Goal: Information Seeking & Learning: Learn about a topic

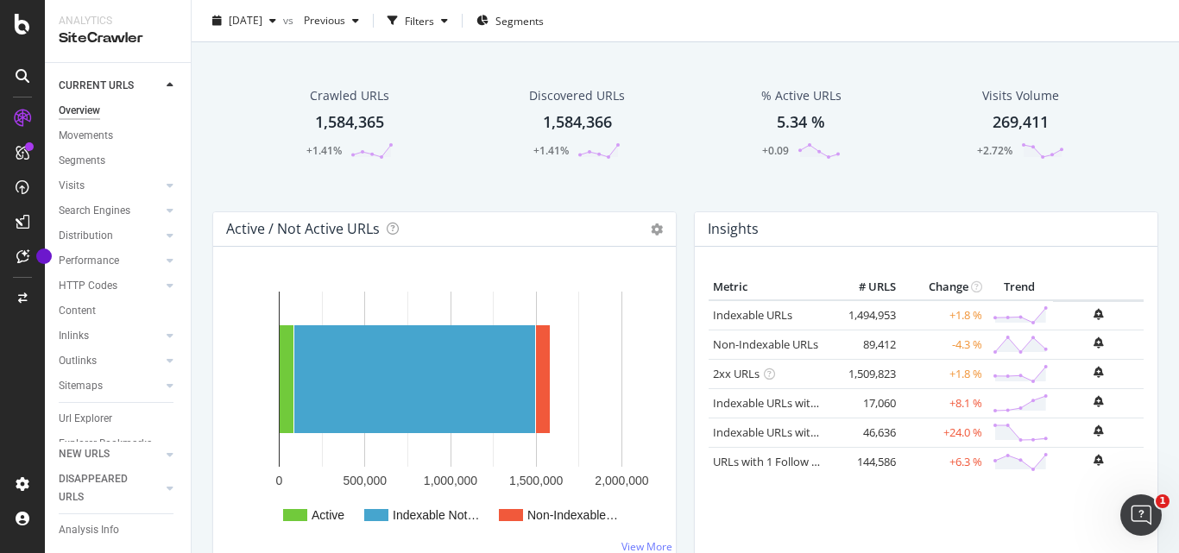
scroll to position [86, 0]
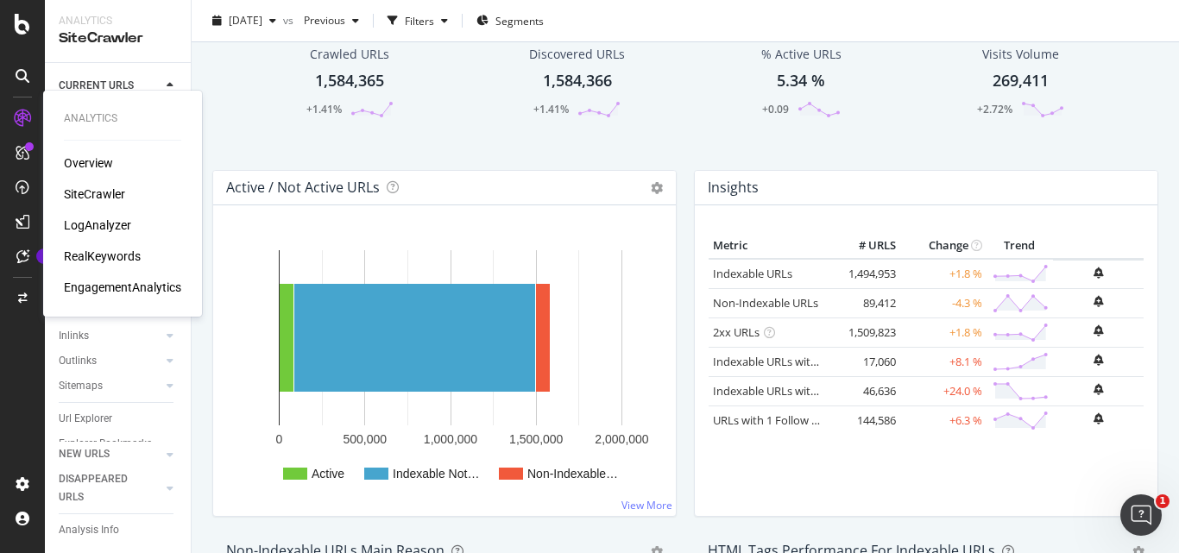
click at [79, 168] on div "Overview" at bounding box center [88, 162] width 49 height 17
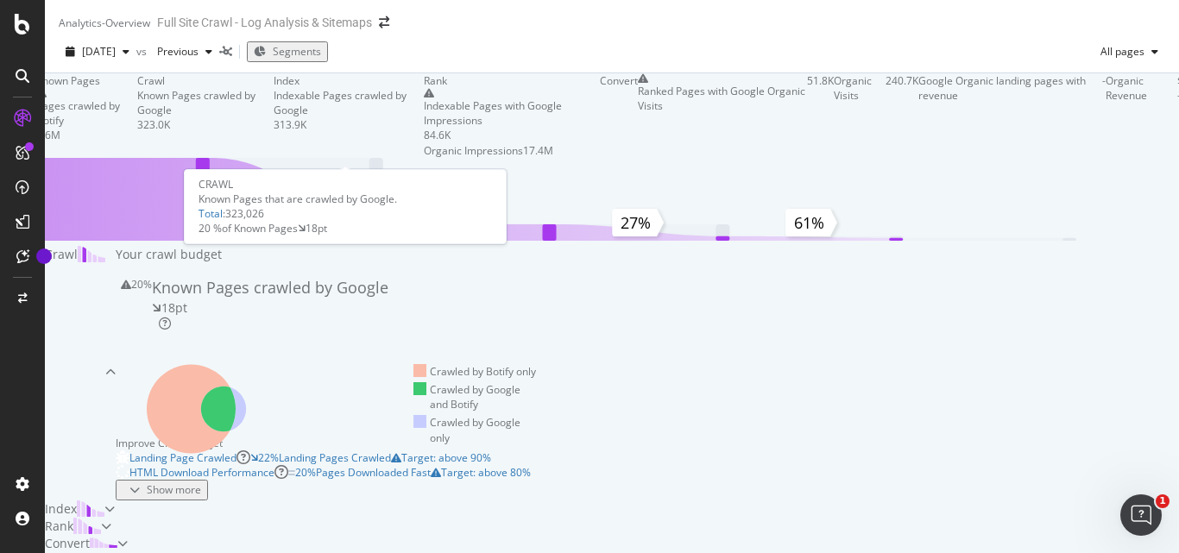
scroll to position [86, 0]
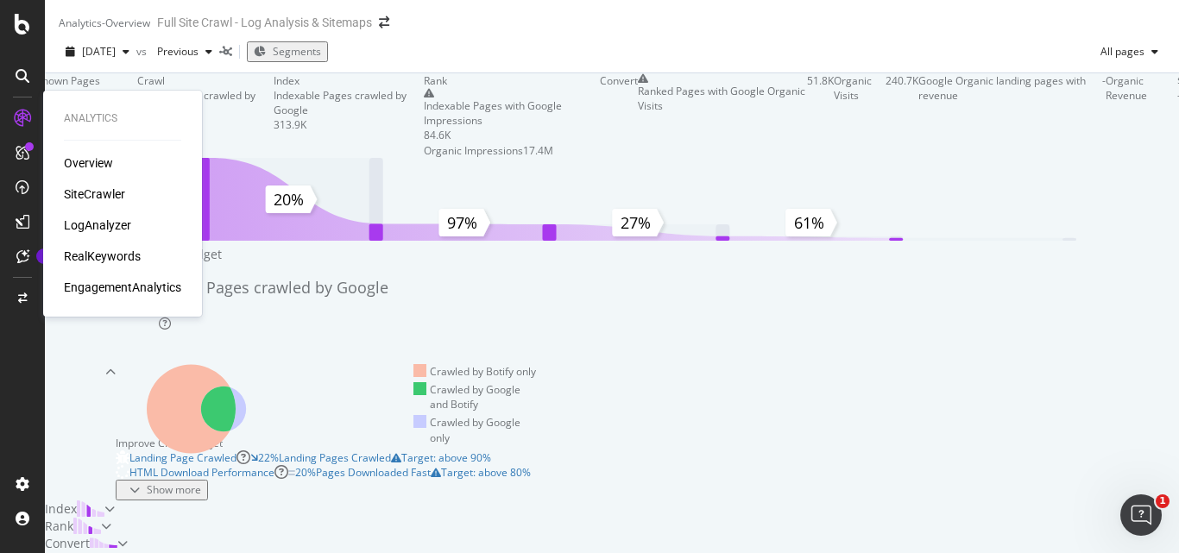
click at [87, 191] on div "SiteCrawler" at bounding box center [94, 194] width 61 height 17
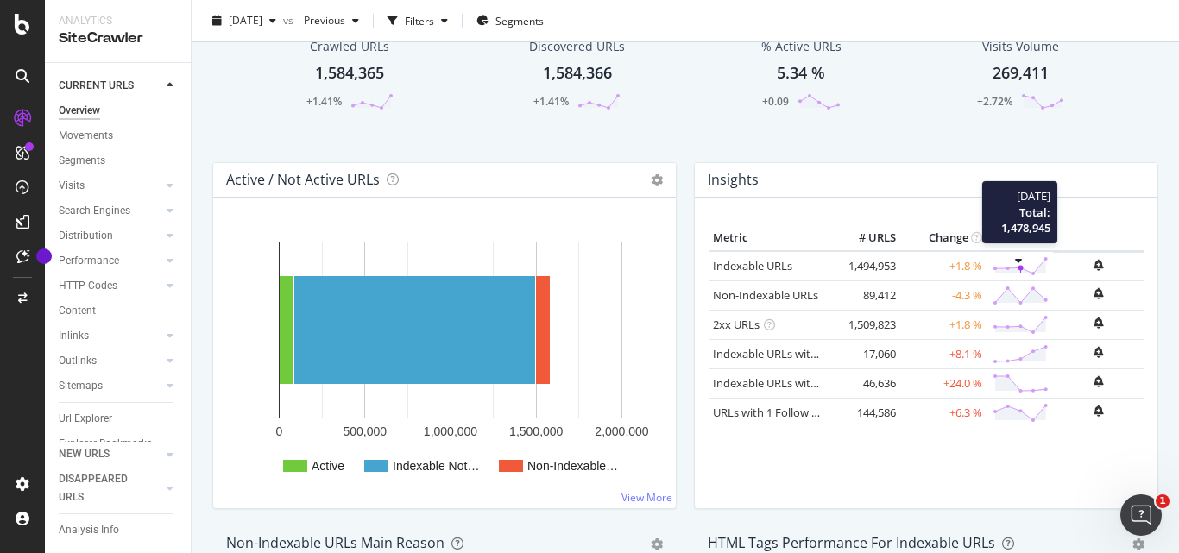
scroll to position [173, 0]
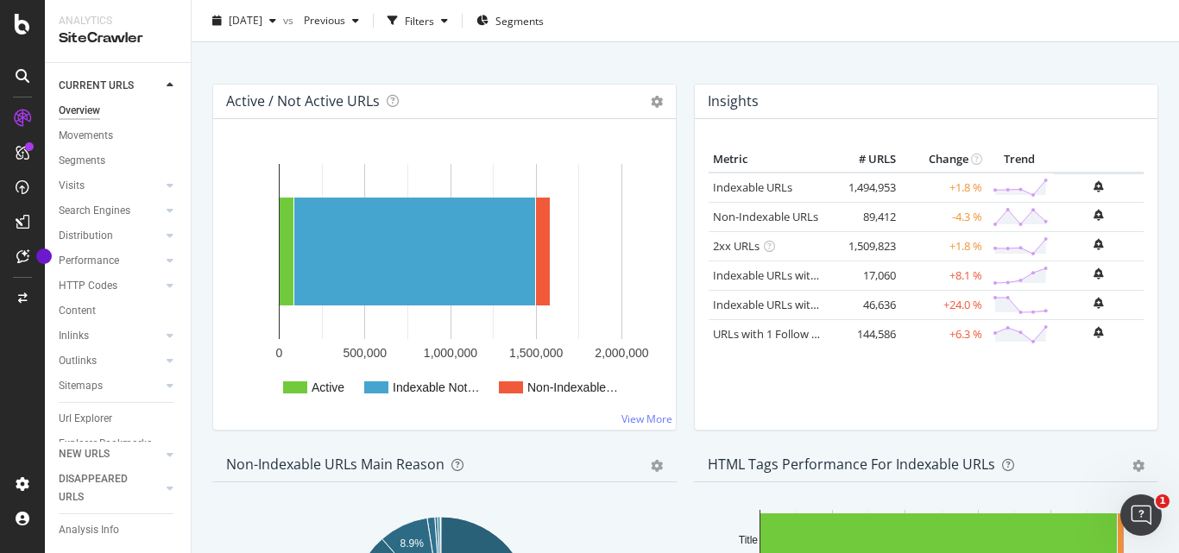
click at [888, 358] on div "Metric # URLS Change Trend Indexable URLs 1,494,953 +1.8 % Non-Indexable URLs 8…" at bounding box center [926, 281] width 435 height 269
click at [86, 191] on div "ActionBoard" at bounding box center [97, 197] width 67 height 17
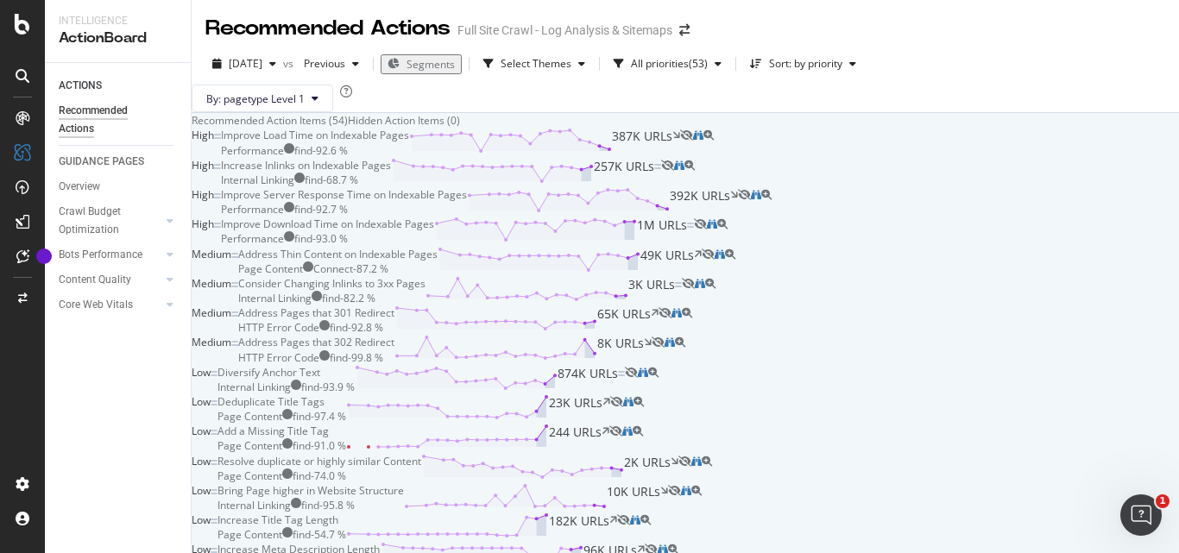
drag, startPoint x: 839, startPoint y: 177, endPoint x: 329, endPoint y: 222, distance: 512.0
click at [221, 157] on div "High" at bounding box center [206, 142] width 29 height 29
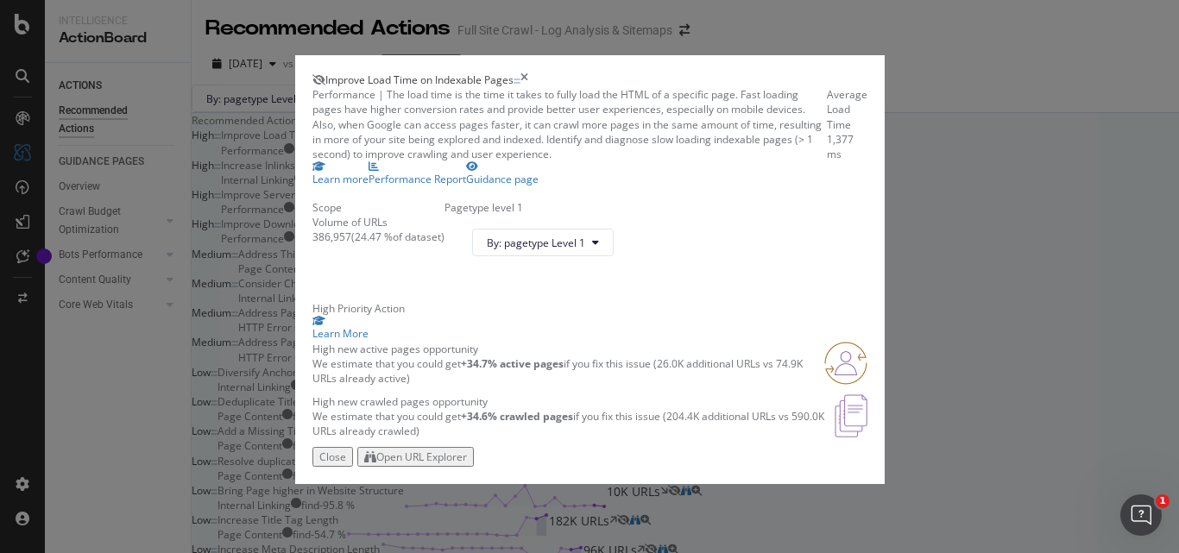
click at [465, 72] on span "Improve Load Time on Indexable Pages" at bounding box center [419, 79] width 188 height 15
click at [464, 72] on span "Improve Load Time on Indexable Pages" at bounding box center [419, 79] width 188 height 15
copy span "Improve Load Time on Indexable Pages"
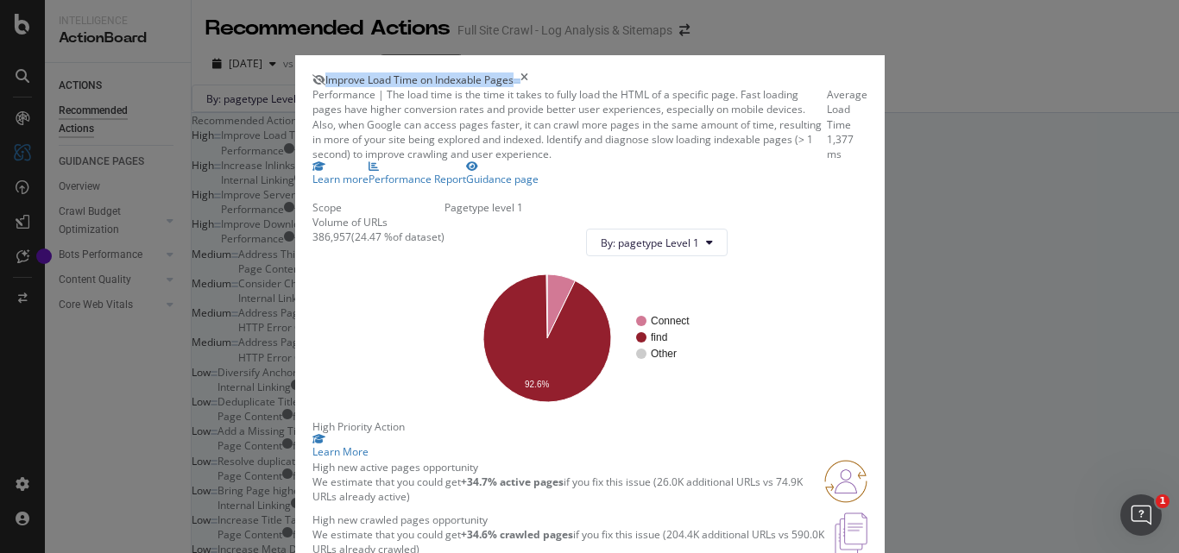
click at [396, 72] on span "Improve Load Time on Indexable Pages" at bounding box center [419, 79] width 188 height 15
click at [312, 244] on div "386,957" at bounding box center [331, 237] width 39 height 15
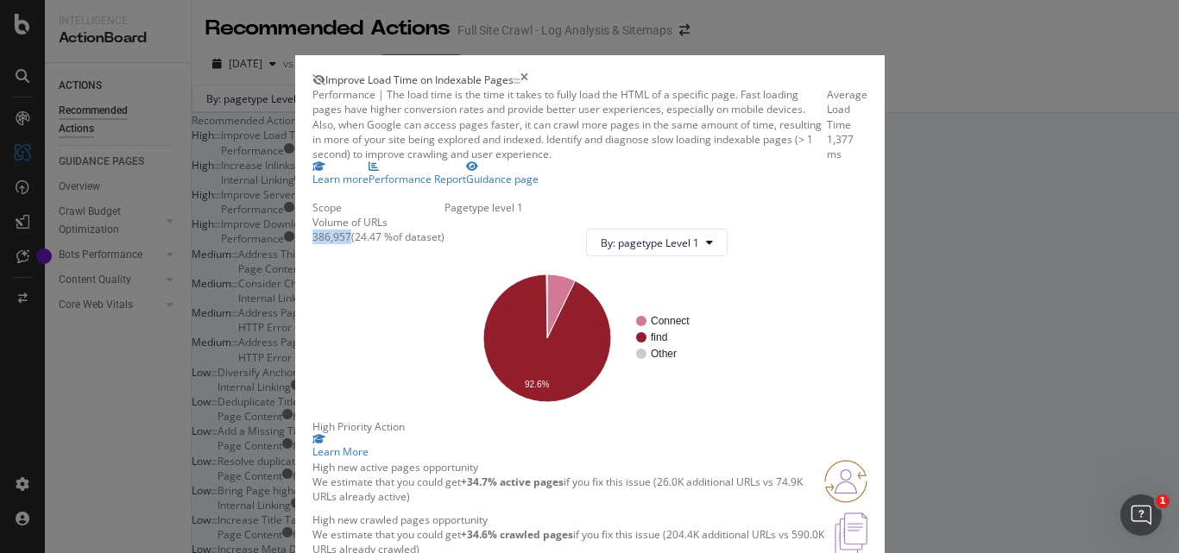
copy div "386,957"
drag, startPoint x: 336, startPoint y: 333, endPoint x: 370, endPoint y: 331, distance: 34.6
click at [370, 244] on div "( 24.47 % of dataset )" at bounding box center [397, 237] width 93 height 15
copy div "24.47 %"
click at [312, 244] on div "386,957" at bounding box center [331, 237] width 39 height 15
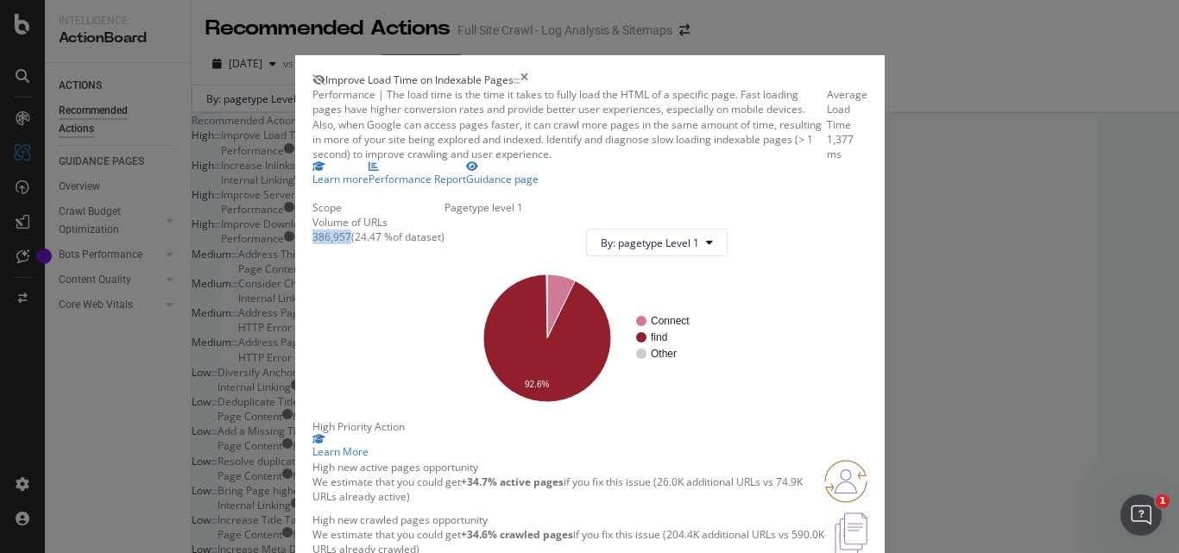
click at [312, 244] on div "386,957" at bounding box center [331, 237] width 39 height 15
copy div "386,957"
drag, startPoint x: 336, startPoint y: 330, endPoint x: 371, endPoint y: 325, distance: 35.6
click at [371, 244] on div "( 24.47 % of dataset )" at bounding box center [397, 237] width 93 height 15
copy div "24.47 %"
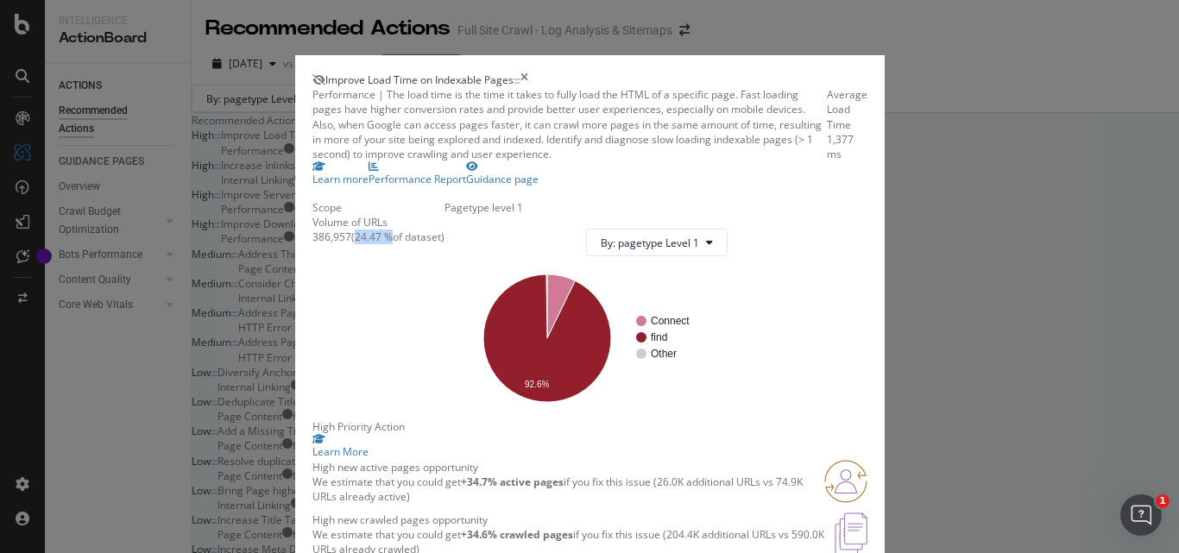
click at [528, 72] on icon "times" at bounding box center [524, 79] width 8 height 15
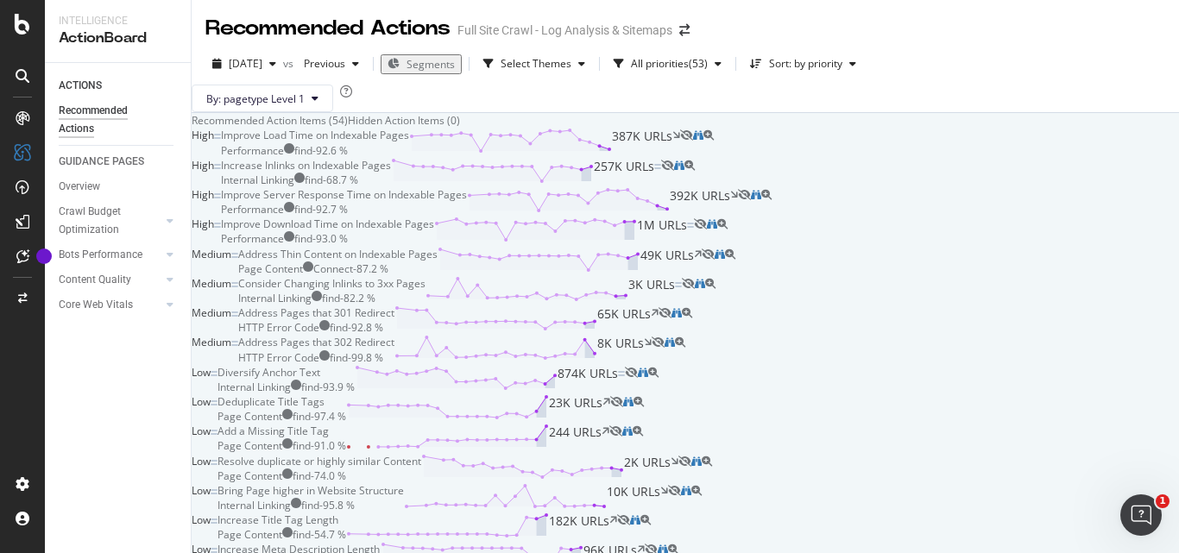
click at [391, 173] on div "Increase Inlinks on Indexable Pages" at bounding box center [306, 165] width 170 height 15
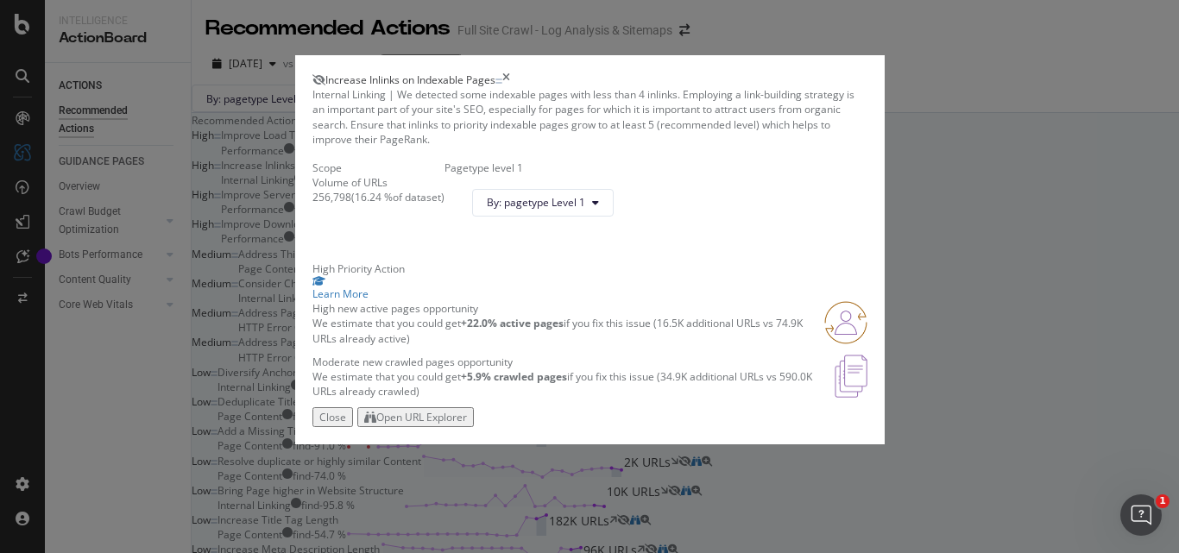
click at [459, 72] on span "Increase Inlinks on Indexable Pages" at bounding box center [410, 79] width 170 height 15
copy span "Increase Inlinks on Indexable Pages"
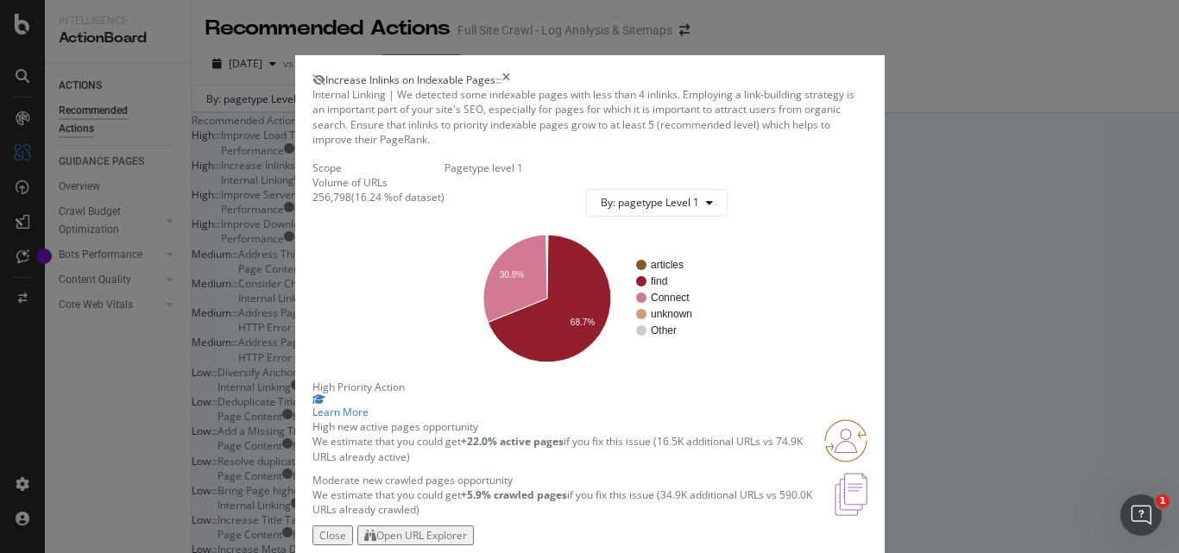
click at [312, 205] on div "256,798" at bounding box center [331, 197] width 39 height 15
copy div "256,798"
drag, startPoint x: 336, startPoint y: 275, endPoint x: 373, endPoint y: 272, distance: 37.3
click at [373, 205] on div "( 16.24 % of dataset )" at bounding box center [397, 197] width 93 height 15
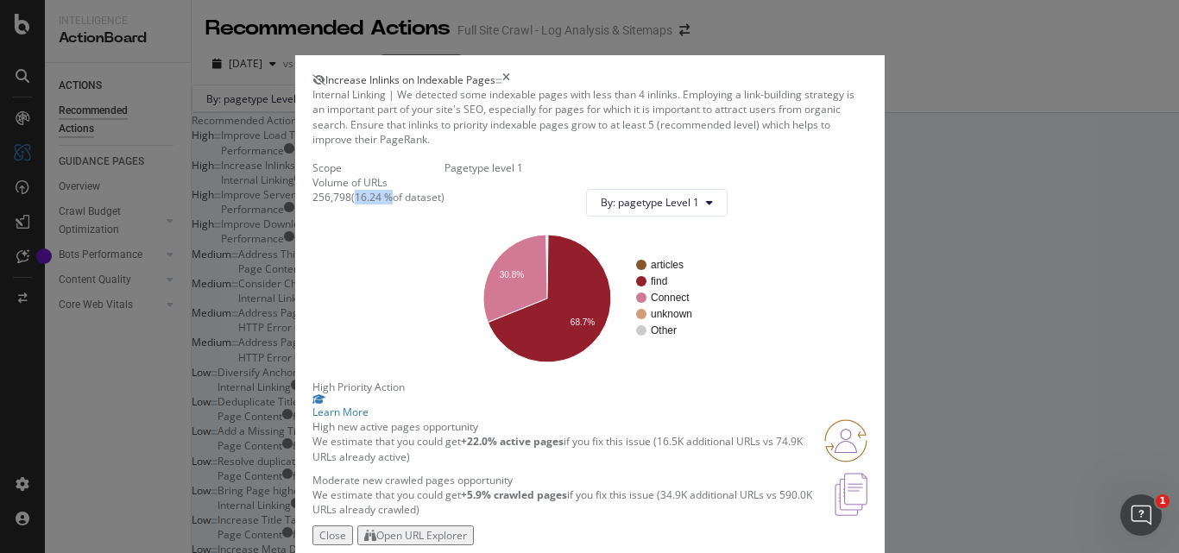
copy div "16.24 %"
